Goal: Transaction & Acquisition: Purchase product/service

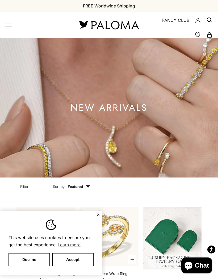
click at [82, 257] on button "Accept" at bounding box center [72, 259] width 41 height 13
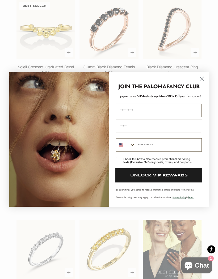
scroll to position [645, 0]
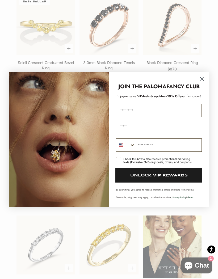
click at [201, 81] on icon "Close dialog" at bounding box center [202, 79] width 4 height 4
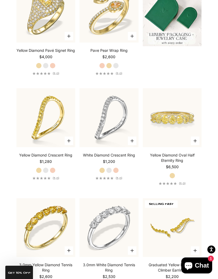
scroll to position [0, 0]
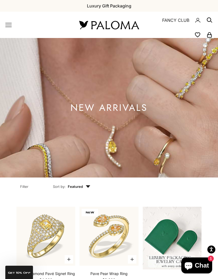
click at [10, 26] on icon "Primary navigation" at bounding box center [8, 25] width 6 height 6
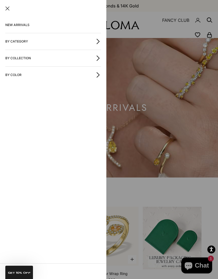
click at [23, 41] on button "By Category" at bounding box center [53, 41] width 96 height 16
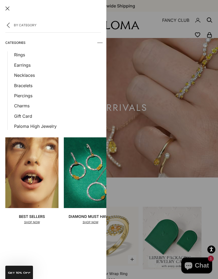
click at [88, 169] on img at bounding box center [90, 172] width 53 height 71
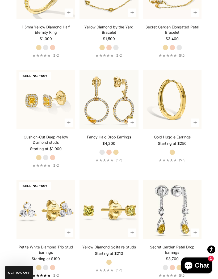
scroll to position [1450, 0]
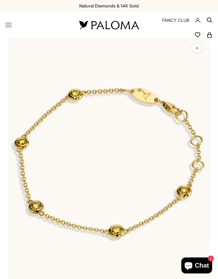
scroll to position [0, 16]
